Goal: Task Accomplishment & Management: Use online tool/utility

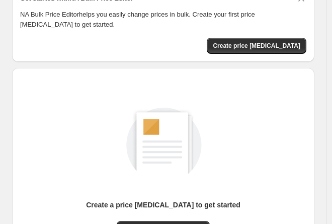
scroll to position [101, 0]
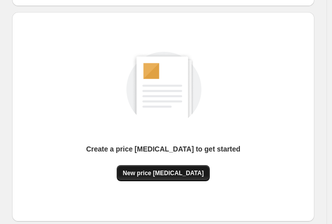
click at [171, 181] on button "New price change job" at bounding box center [163, 173] width 93 height 16
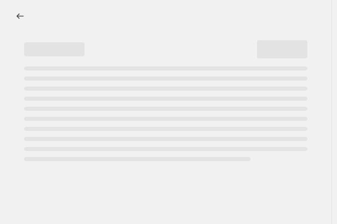
select select "percentage"
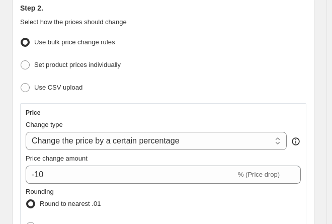
scroll to position [151, 0]
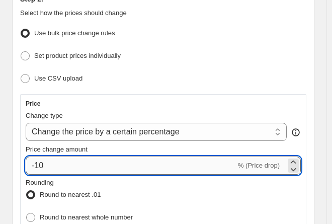
click at [57, 173] on input "-10" at bounding box center [131, 166] width 210 height 18
type input "-1"
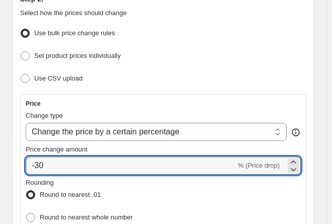
type input "-30"
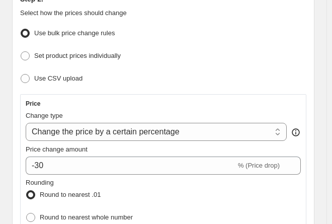
click at [191, 31] on div "Use bulk price change rules" at bounding box center [163, 33] width 286 height 15
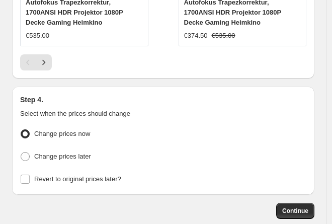
scroll to position [1437, 0]
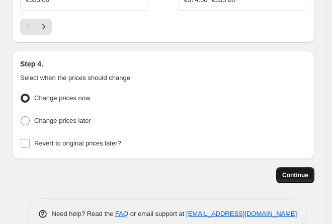
click at [308, 171] on span "Continue" at bounding box center [295, 175] width 26 height 8
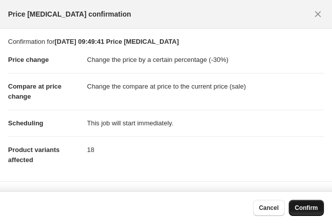
click at [306, 210] on span "Confirm" at bounding box center [306, 208] width 23 height 8
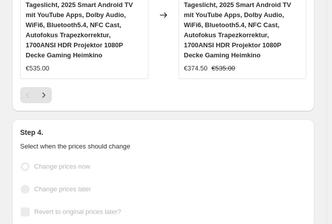
select select "percentage"
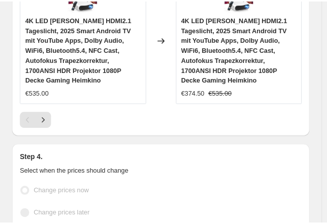
scroll to position [0, 0]
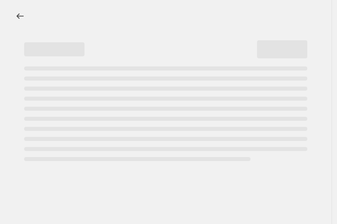
select select "percentage"
